Goal: Task Accomplishment & Management: Manage account settings

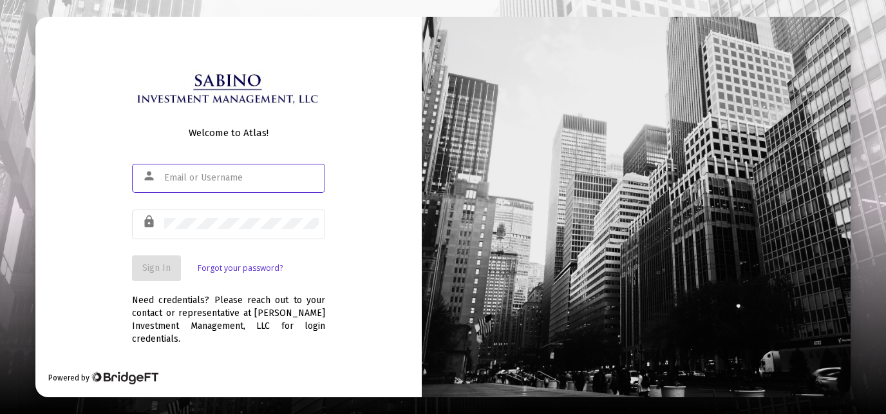
click at [192, 183] on input "text" at bounding box center [241, 178] width 155 height 10
type input "[EMAIL_ADDRESS][DOMAIN_NAME]"
click at [162, 273] on span "Sign In" at bounding box center [156, 267] width 28 height 11
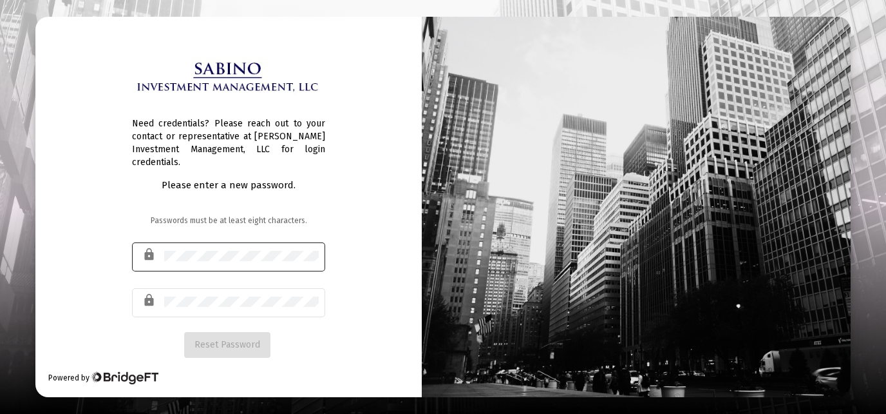
click at [210, 244] on div at bounding box center [241, 256] width 155 height 32
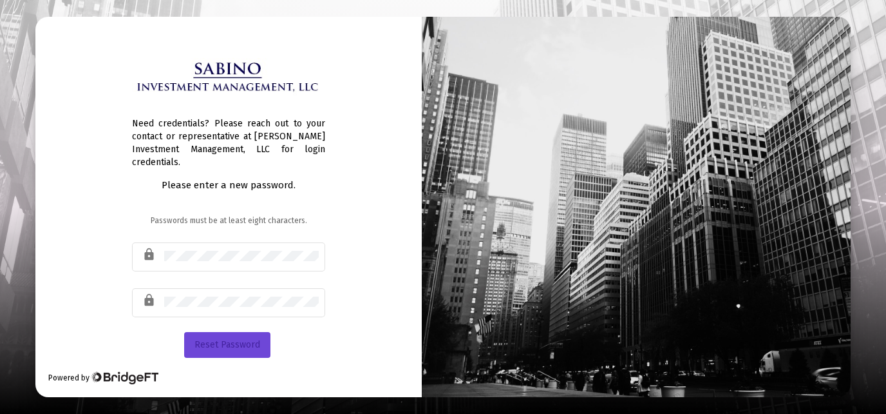
click at [241, 339] on span "Reset Password" at bounding box center [228, 344] width 66 height 11
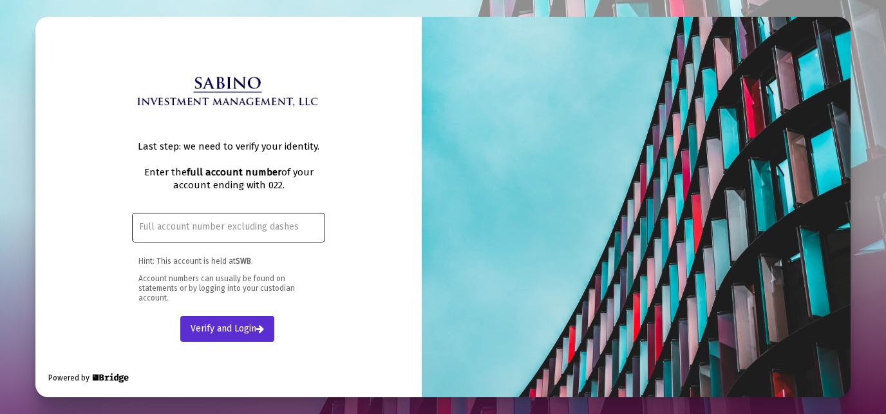
click at [175, 229] on input "text" at bounding box center [229, 227] width 180 height 10
click at [204, 232] on div at bounding box center [229, 227] width 180 height 32
paste input "5951-3022"
click at [160, 224] on input "5951-3022" at bounding box center [229, 227] width 180 height 10
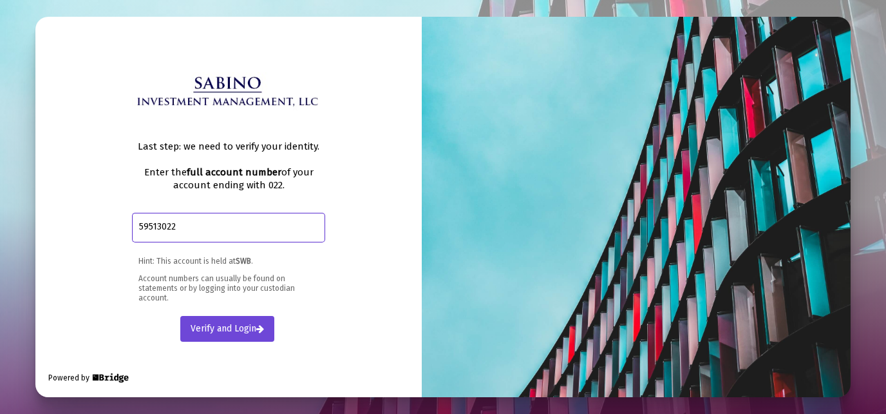
type input "59513022"
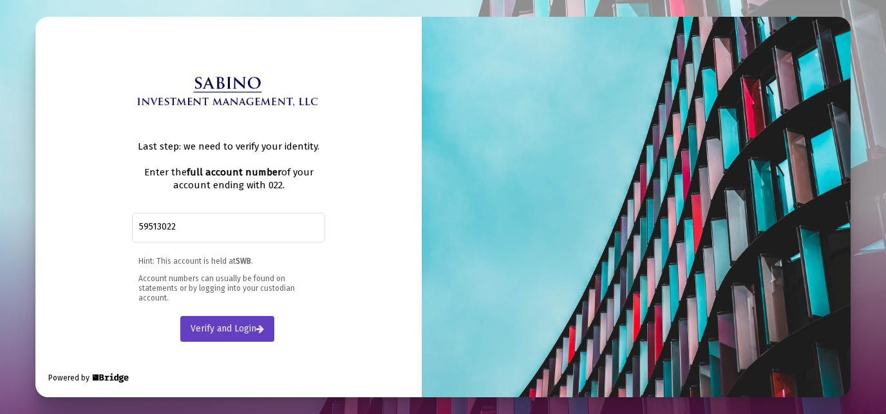
click at [236, 323] on span "Verify and Login" at bounding box center [227, 328] width 73 height 11
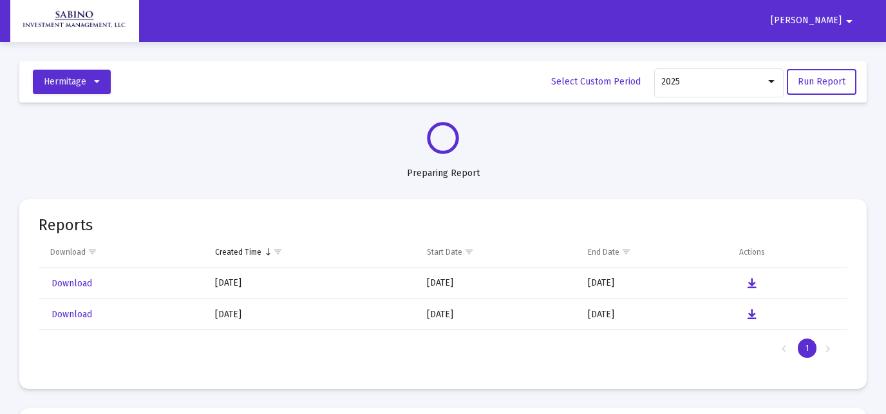
select select "View all"
